Goal: Information Seeking & Learning: Learn about a topic

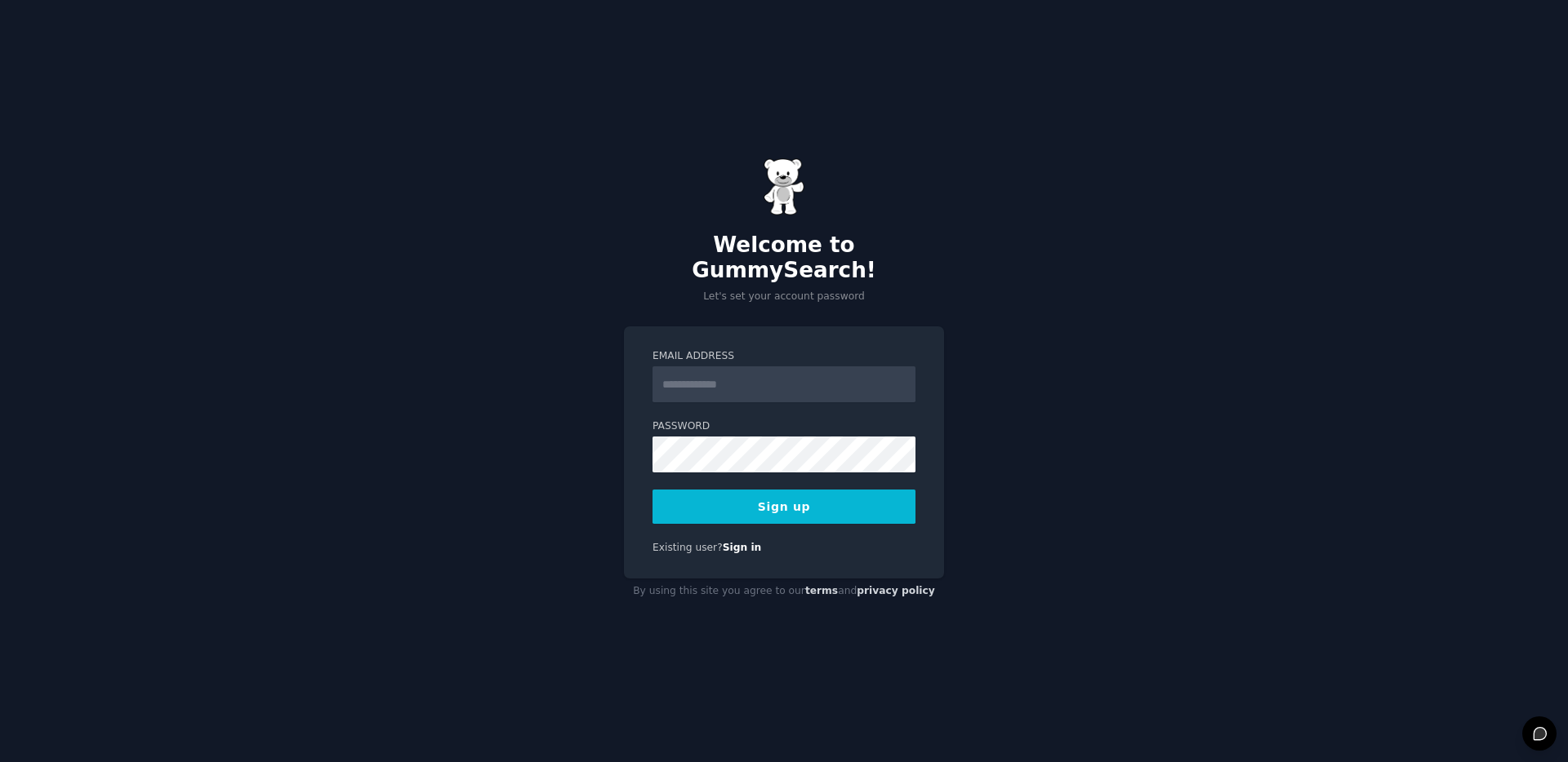
click at [834, 372] on input "Email Address" at bounding box center [783, 384] width 263 height 36
type input "**********"
click at [808, 498] on button "Sign up" at bounding box center [783, 507] width 263 height 34
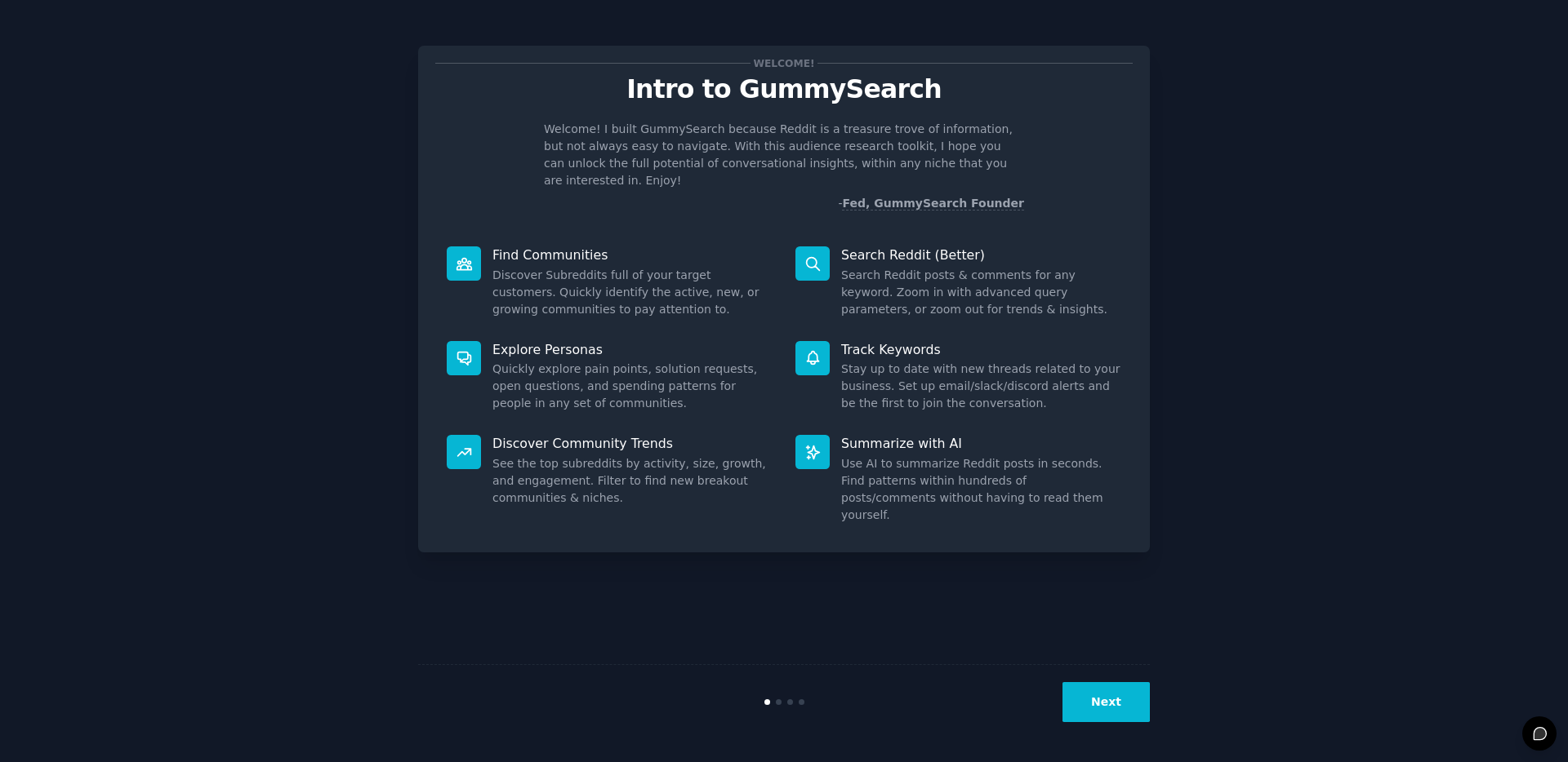
click at [1245, 246] on div "Welcome! Intro to GummySearch Welcome! I built GummySearch because Reddit is a …" at bounding box center [783, 381] width 1522 height 716
click at [1121, 700] on button "Next" at bounding box center [1106, 702] width 87 height 40
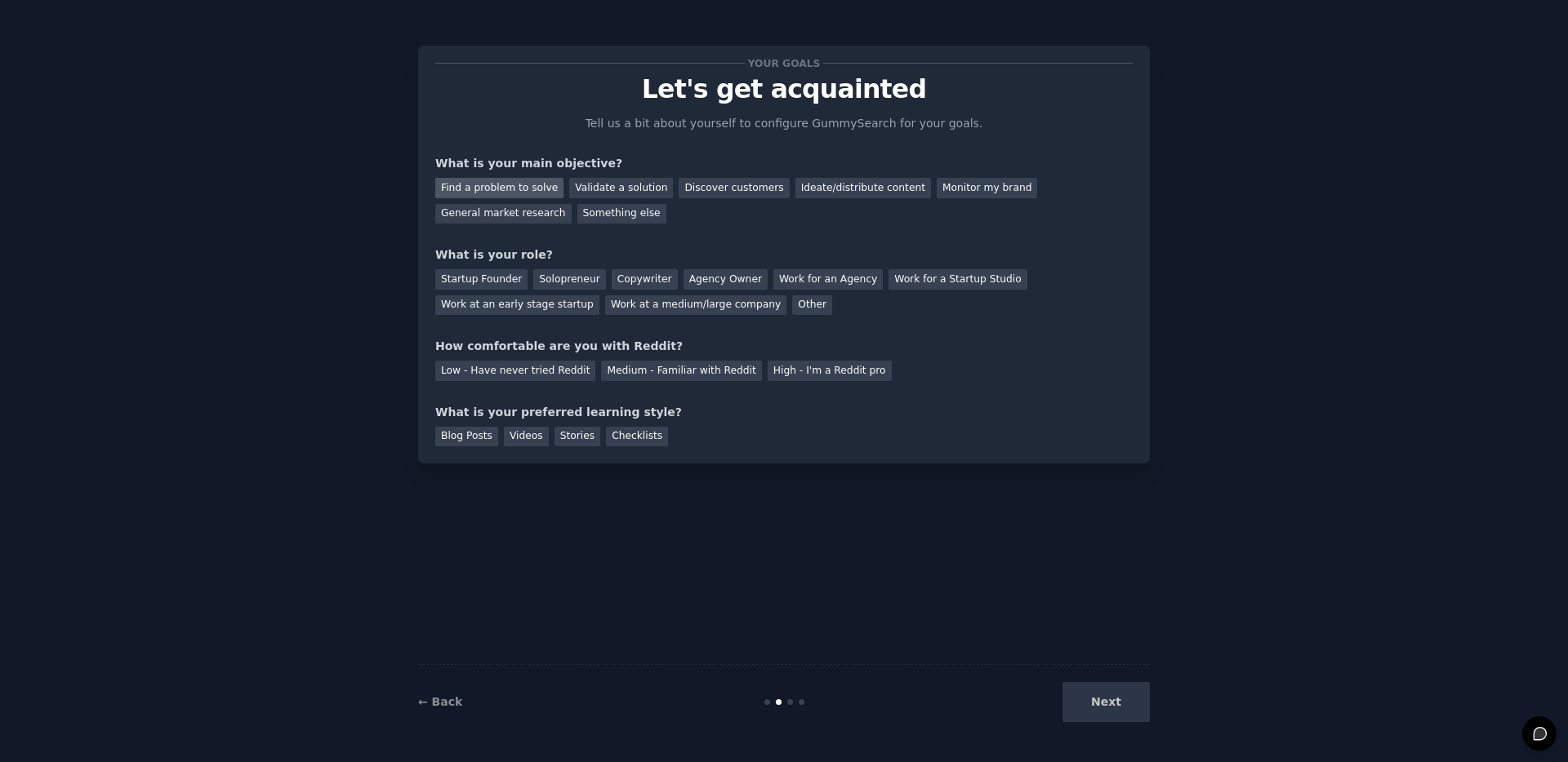
click at [509, 182] on div "Find a problem to solve" at bounding box center [499, 188] width 128 height 21
click at [621, 188] on div "Validate a solution" at bounding box center [621, 188] width 103 height 21
click at [511, 189] on div "Find a problem to solve" at bounding box center [499, 188] width 128 height 21
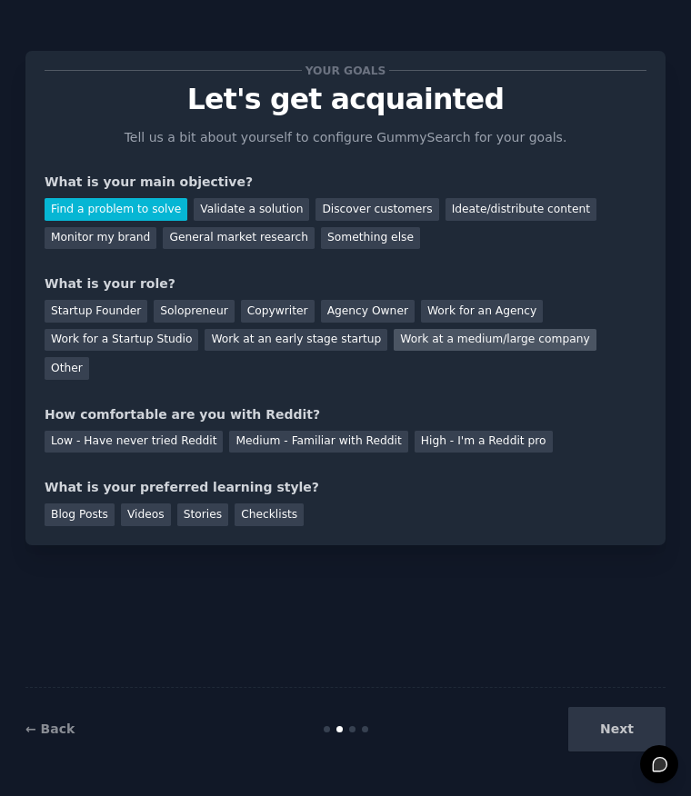
click at [433, 348] on div "Work at a medium/large company" at bounding box center [495, 340] width 202 height 23
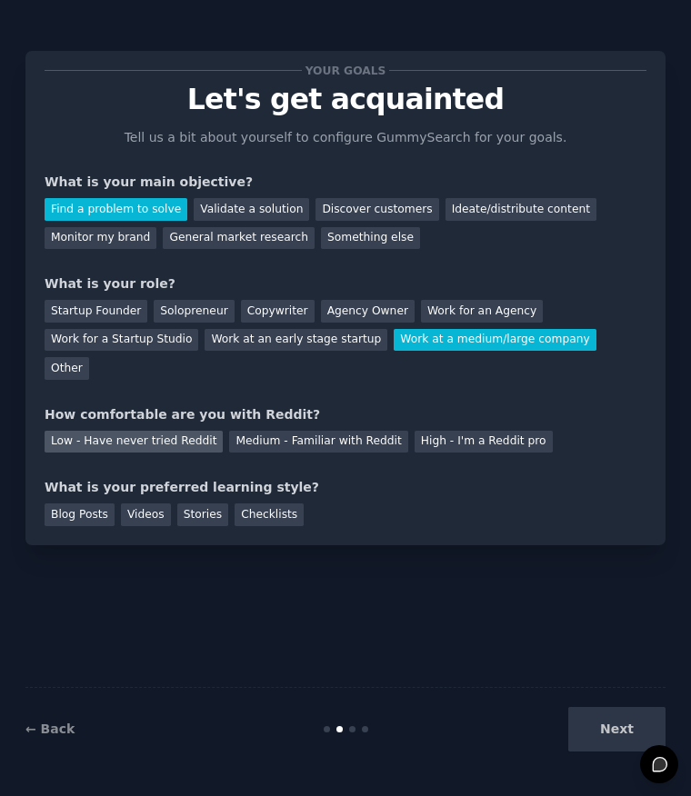
click at [127, 431] on div "Low - Have never tried Reddit" at bounding box center [134, 442] width 178 height 23
click at [139, 504] on div "Videos" at bounding box center [146, 515] width 50 height 23
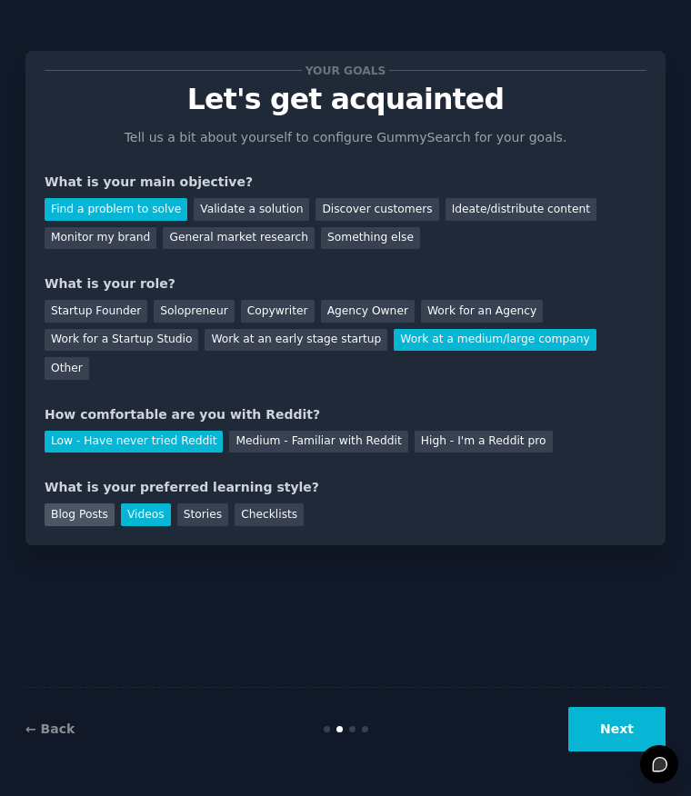
click at [85, 504] on div "Blog Posts" at bounding box center [80, 515] width 70 height 23
click at [142, 504] on div "Videos" at bounding box center [146, 515] width 50 height 23
click at [55, 504] on div "Blog Posts" at bounding box center [80, 515] width 70 height 23
click at [132, 504] on div "Videos" at bounding box center [146, 515] width 50 height 23
click at [640, 736] on button "Next" at bounding box center [616, 729] width 97 height 45
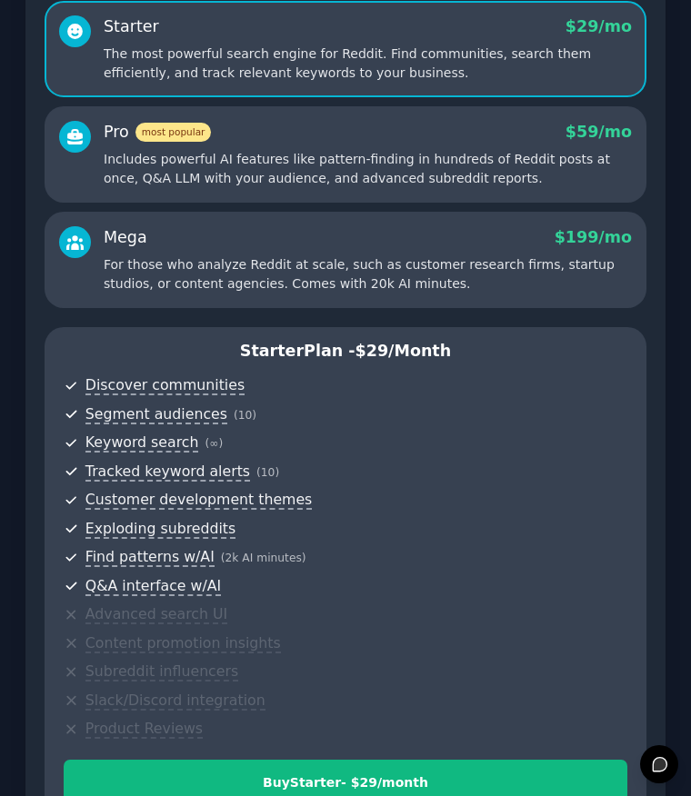
scroll to position [401, 0]
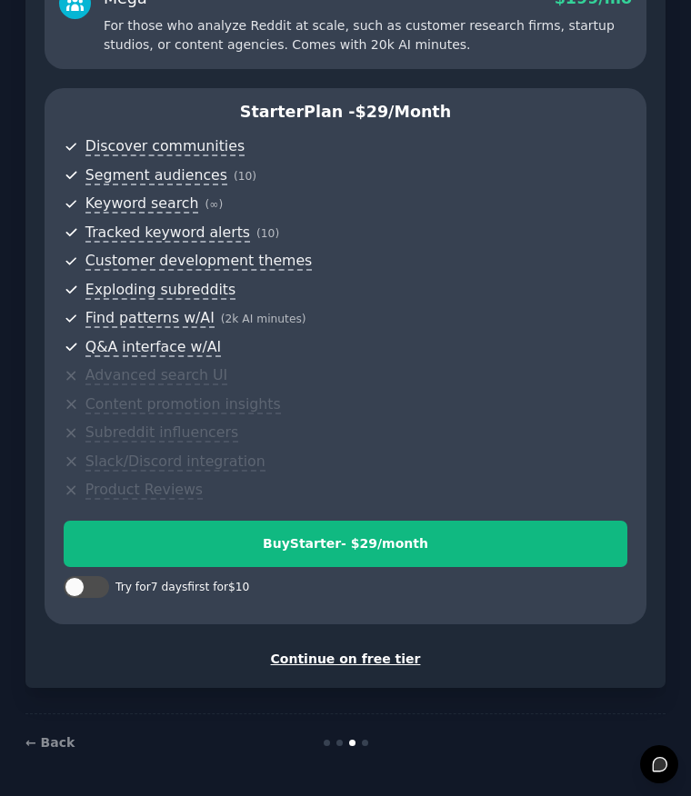
click at [388, 650] on div "Continue on free tier" at bounding box center [346, 659] width 602 height 19
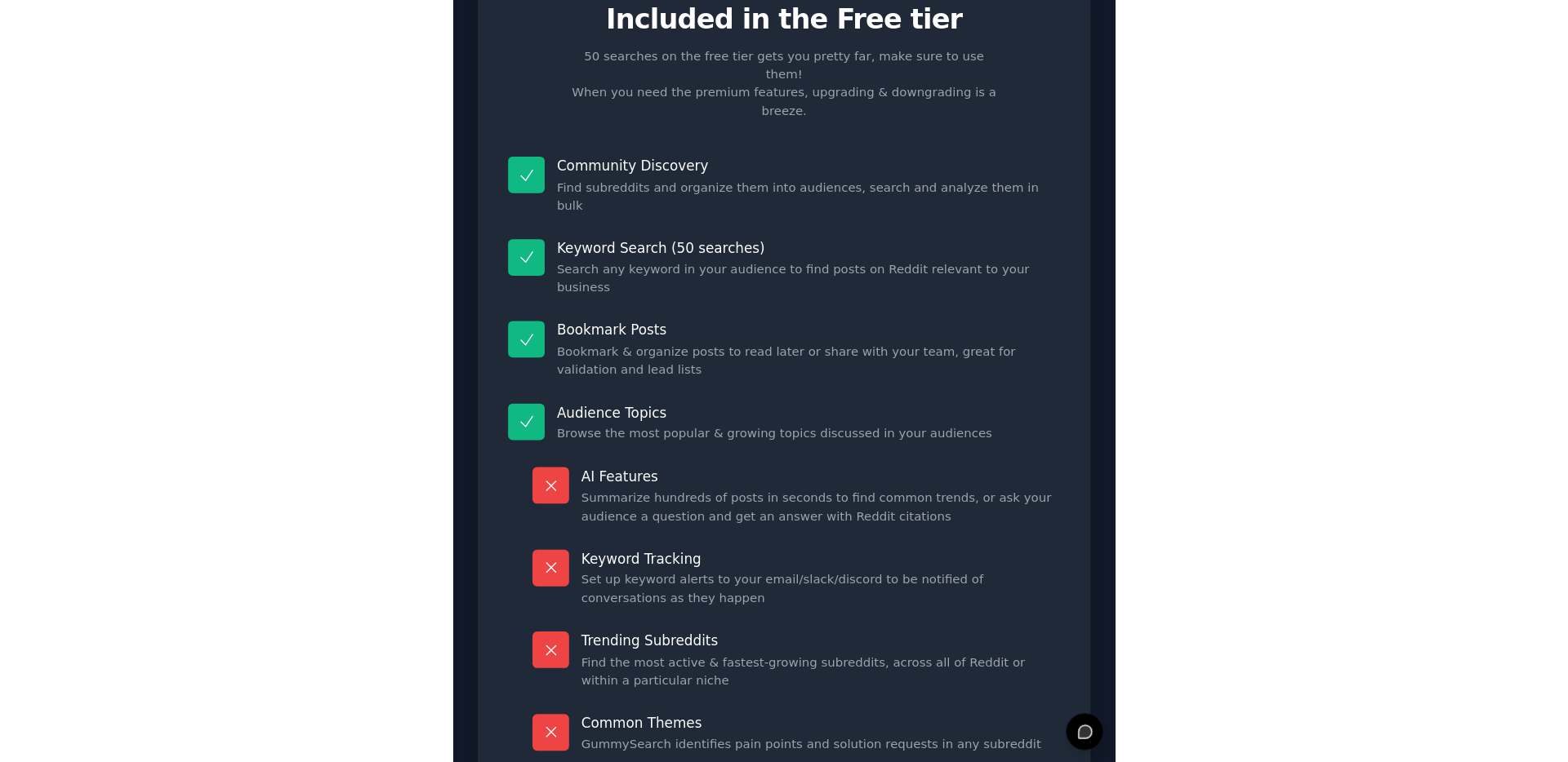
scroll to position [144, 0]
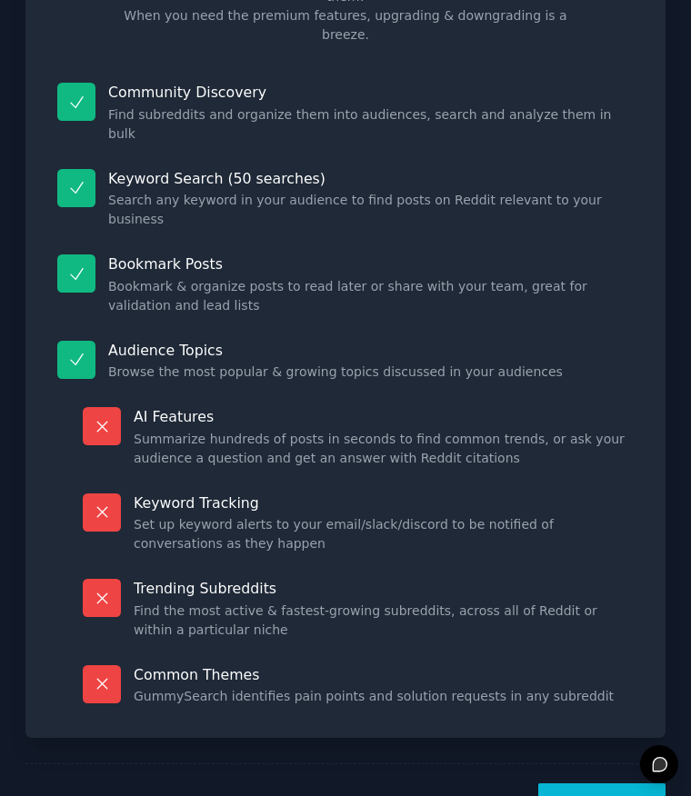
click at [600, 784] on button "Let's Go!" at bounding box center [601, 806] width 127 height 45
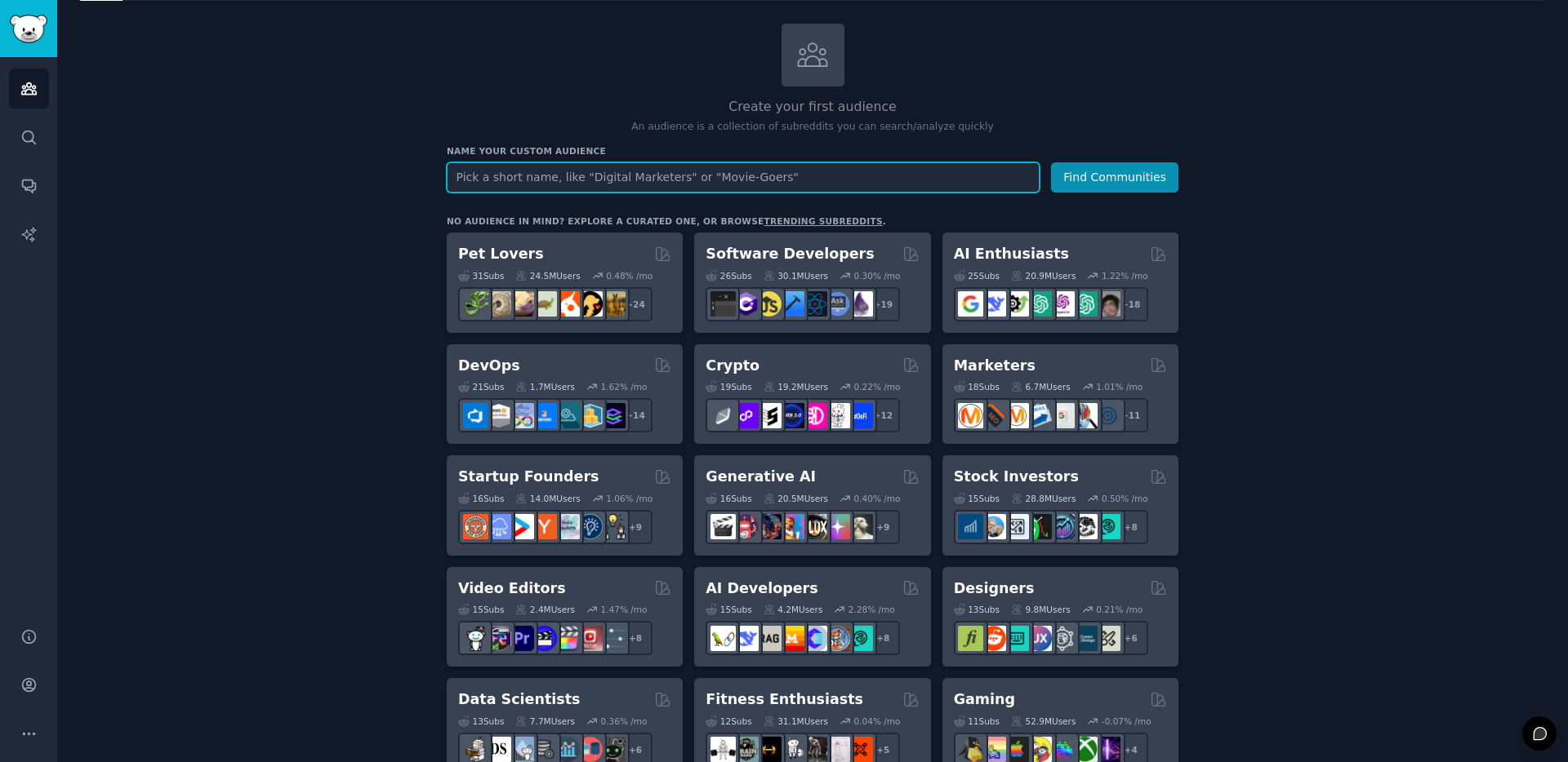
scroll to position [88, 0]
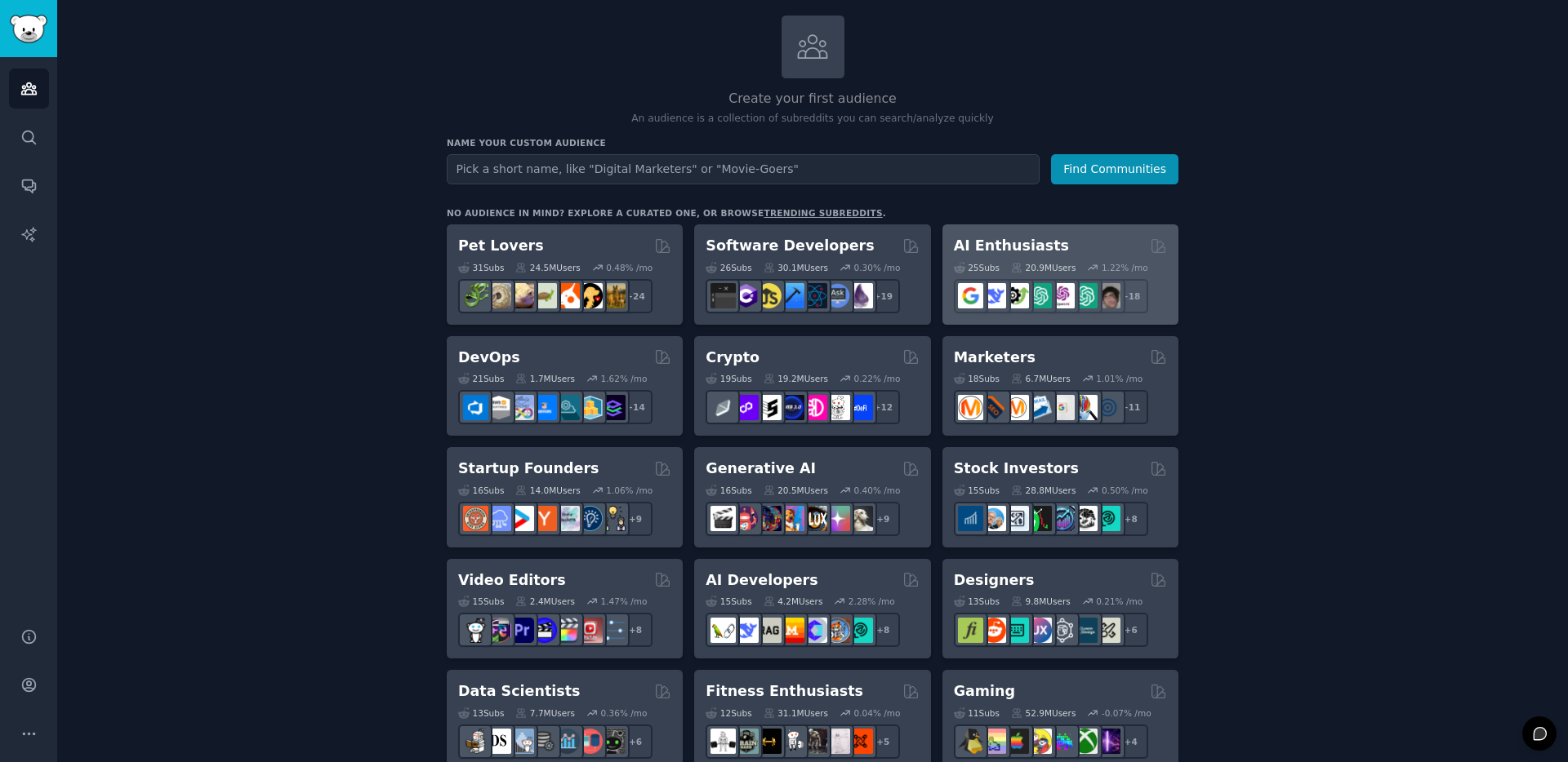
click at [1021, 247] on h2 "AI Enthusiasts" at bounding box center [1011, 246] width 115 height 21
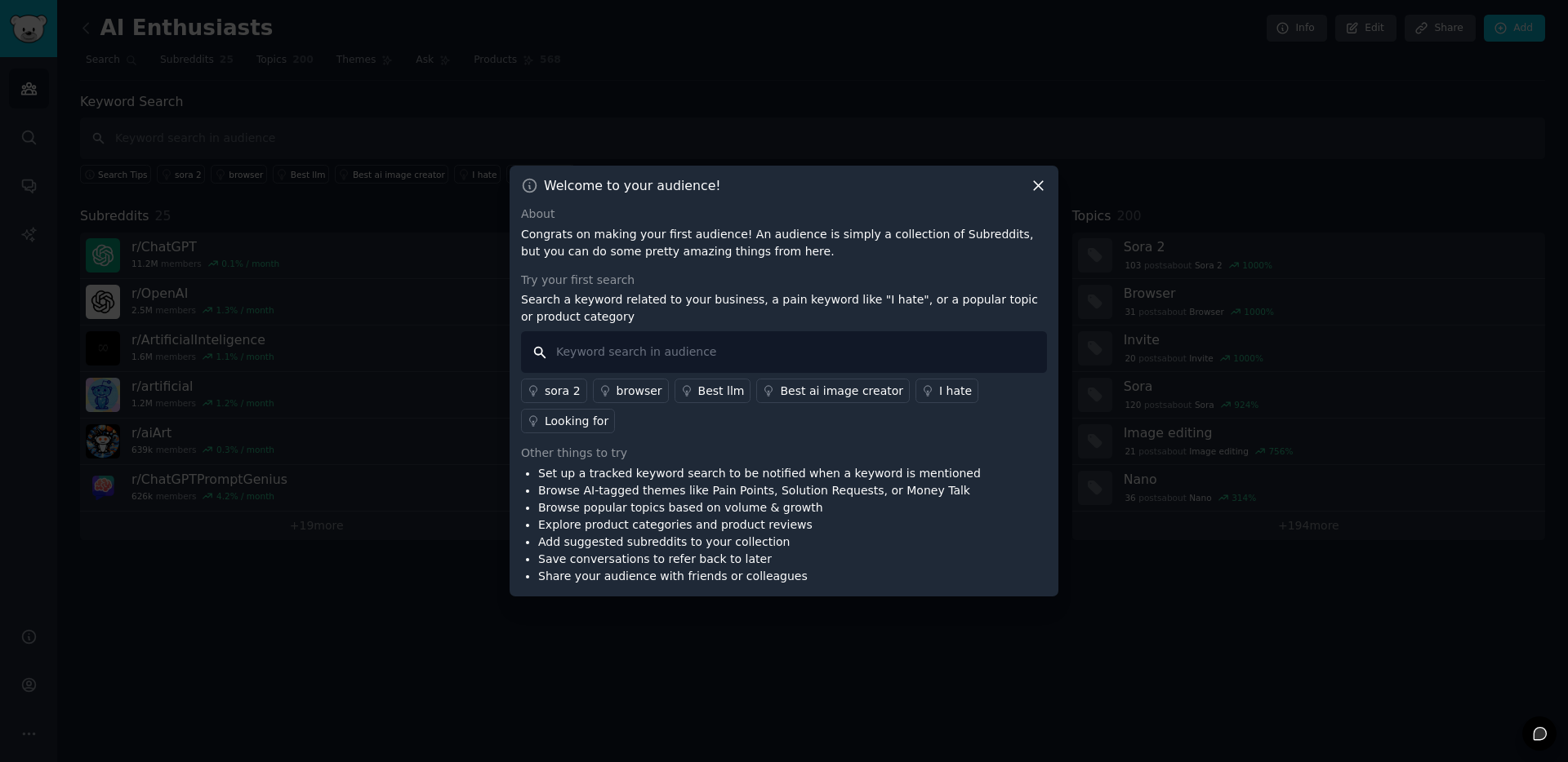
click at [982, 344] on input "text" at bounding box center [784, 352] width 526 height 41
type input "payroll"
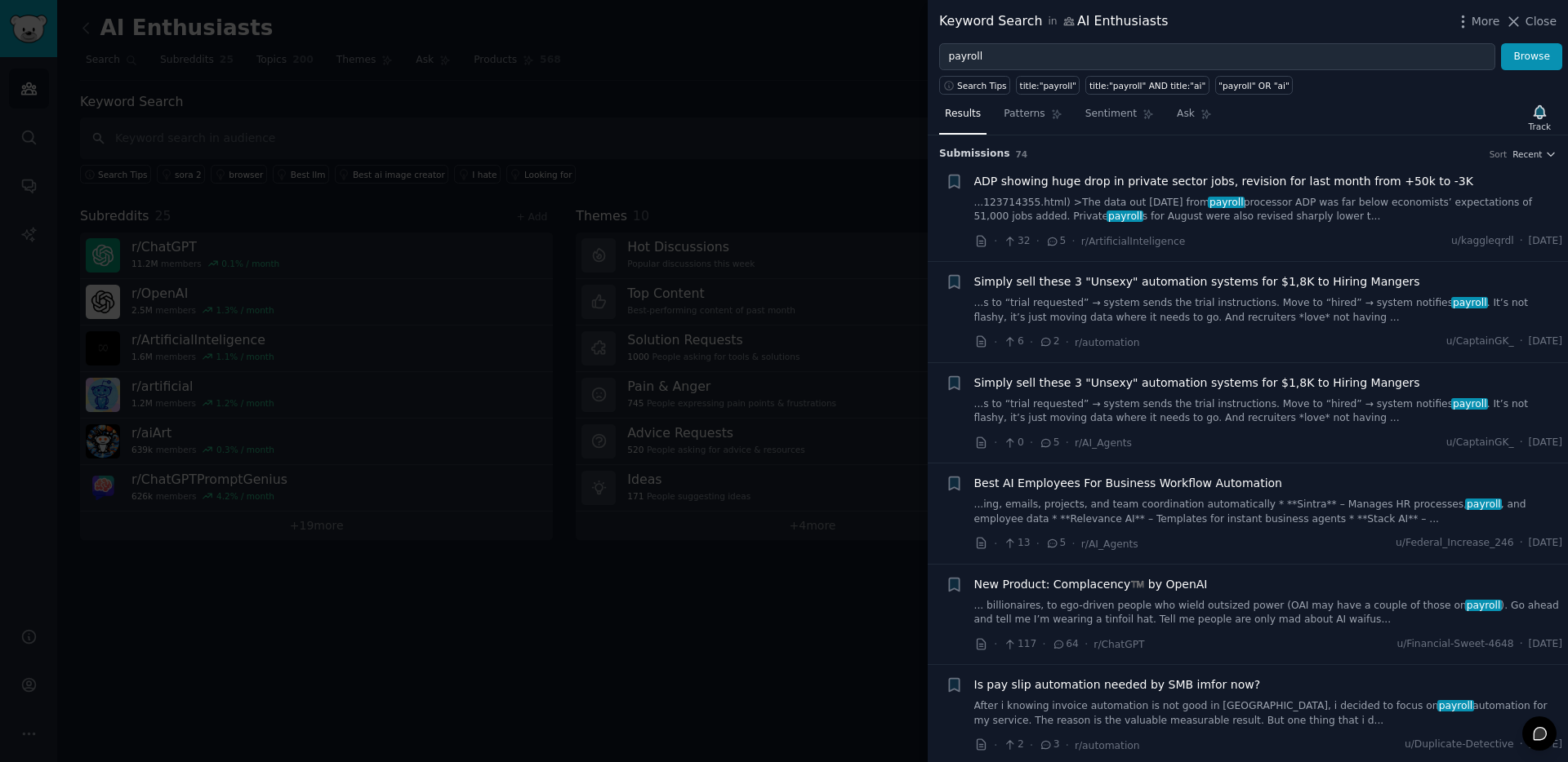
click at [1246, 284] on span "Simply sell these 3 "Unsexy" automation systems for $1,8K to Hiring Mangers" at bounding box center [1197, 282] width 445 height 17
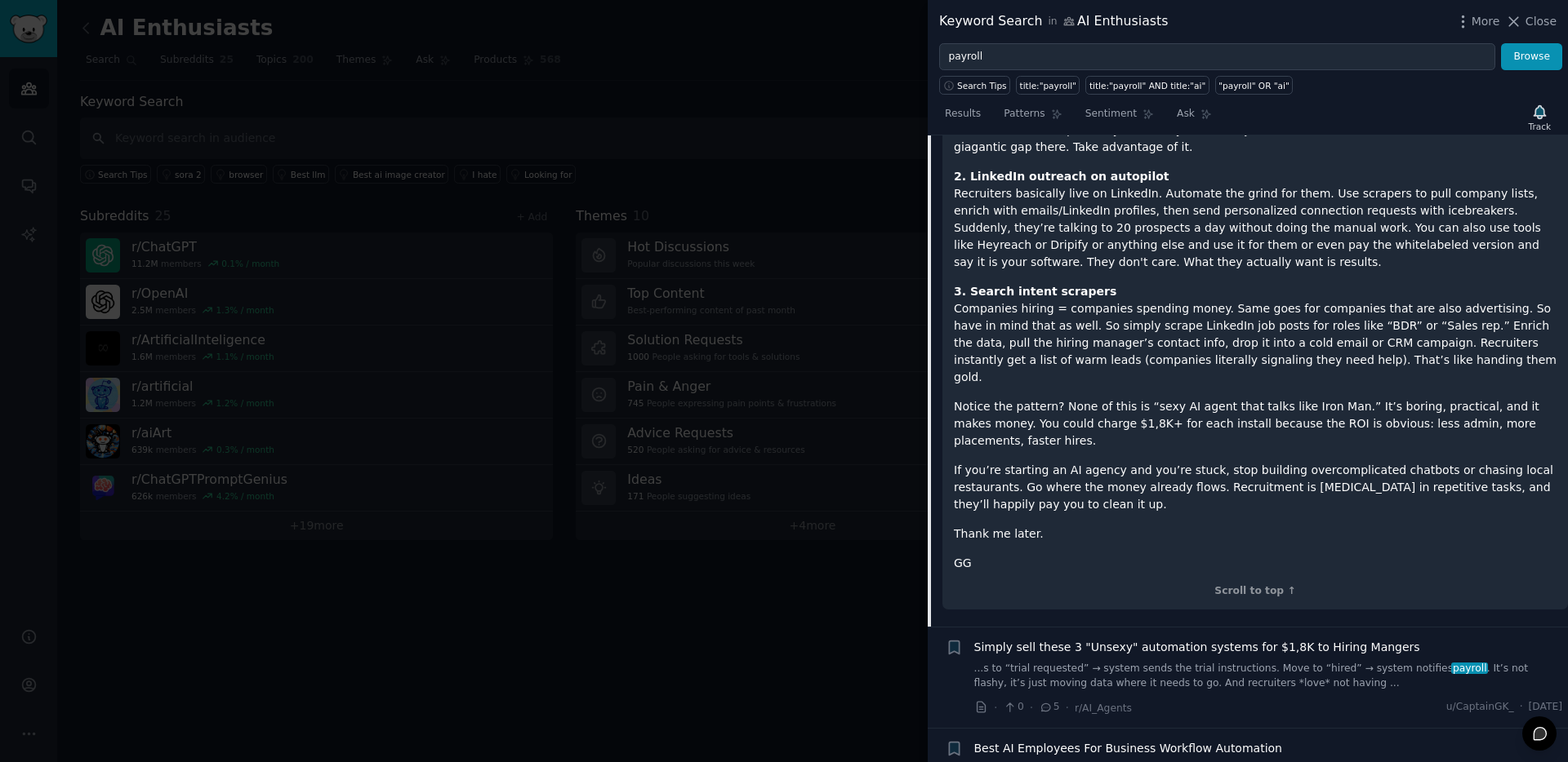
scroll to position [210, 0]
